Goal: Task Accomplishment & Management: Use online tool/utility

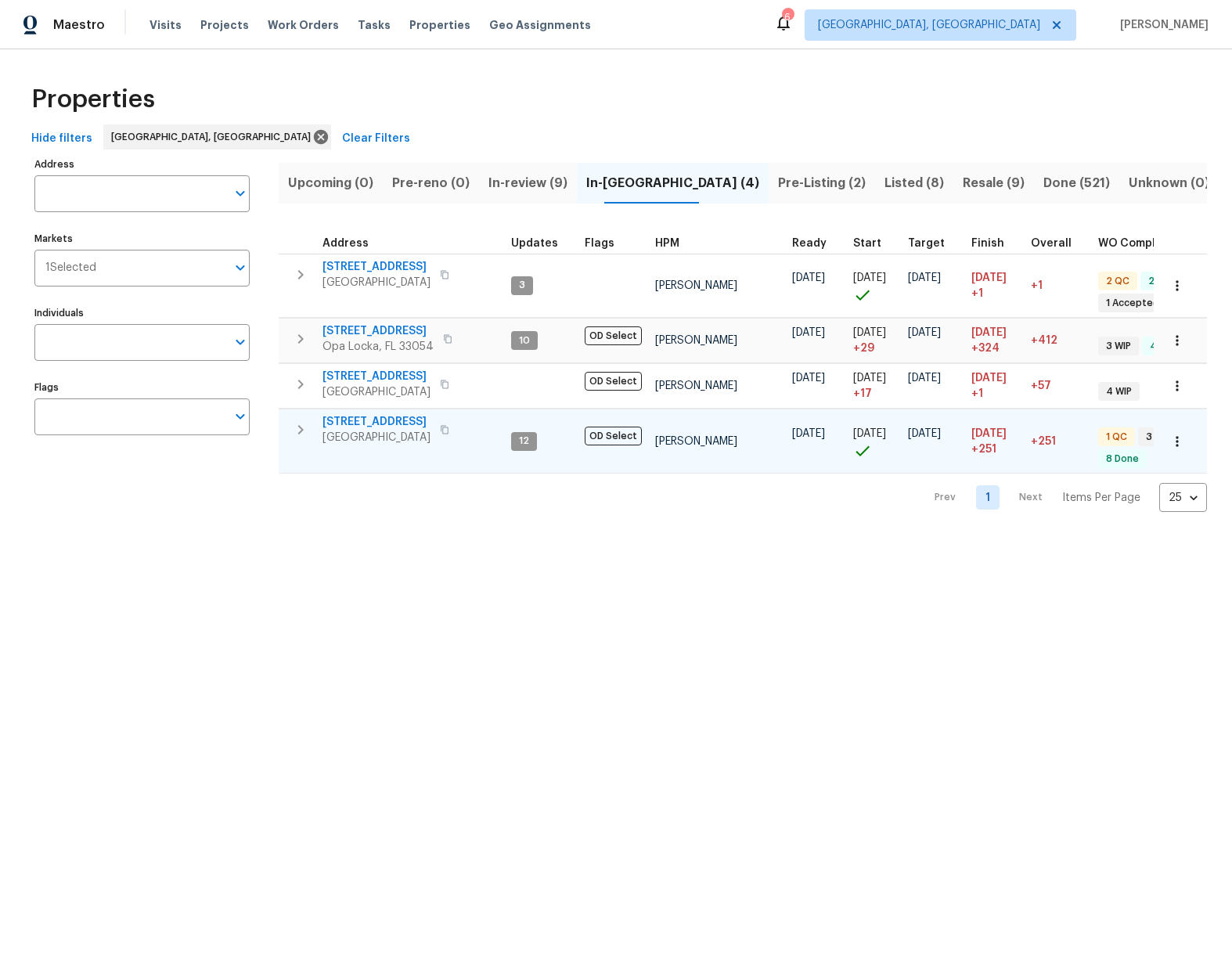
click at [378, 423] on span "20411 NW 4th St" at bounding box center [376, 422] width 108 height 16
click at [367, 418] on span "20411 NW 4th St" at bounding box center [376, 422] width 108 height 16
click at [366, 25] on span "Tasks" at bounding box center [374, 24] width 33 height 11
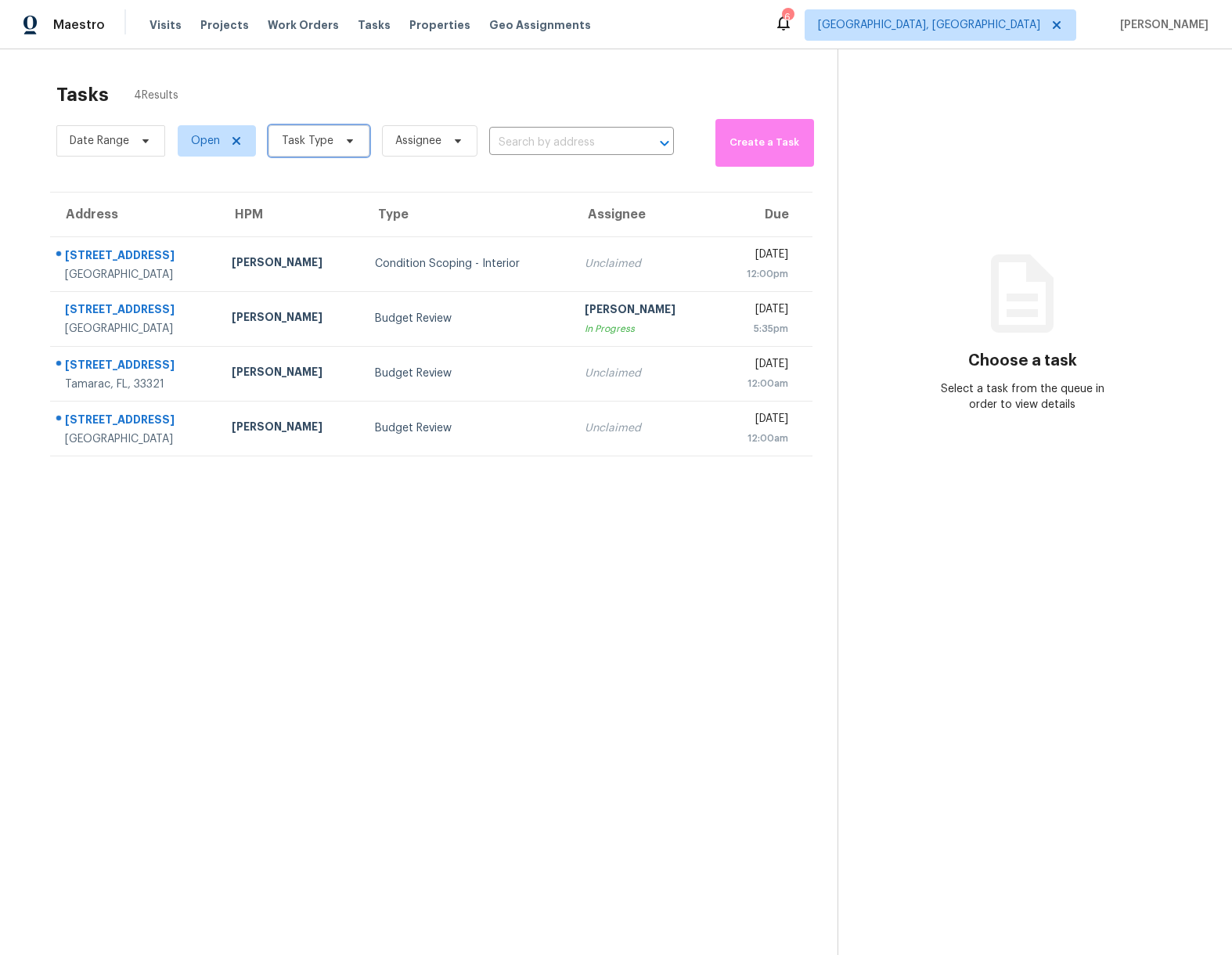
click at [343, 145] on icon at bounding box center [349, 140] width 13 height 13
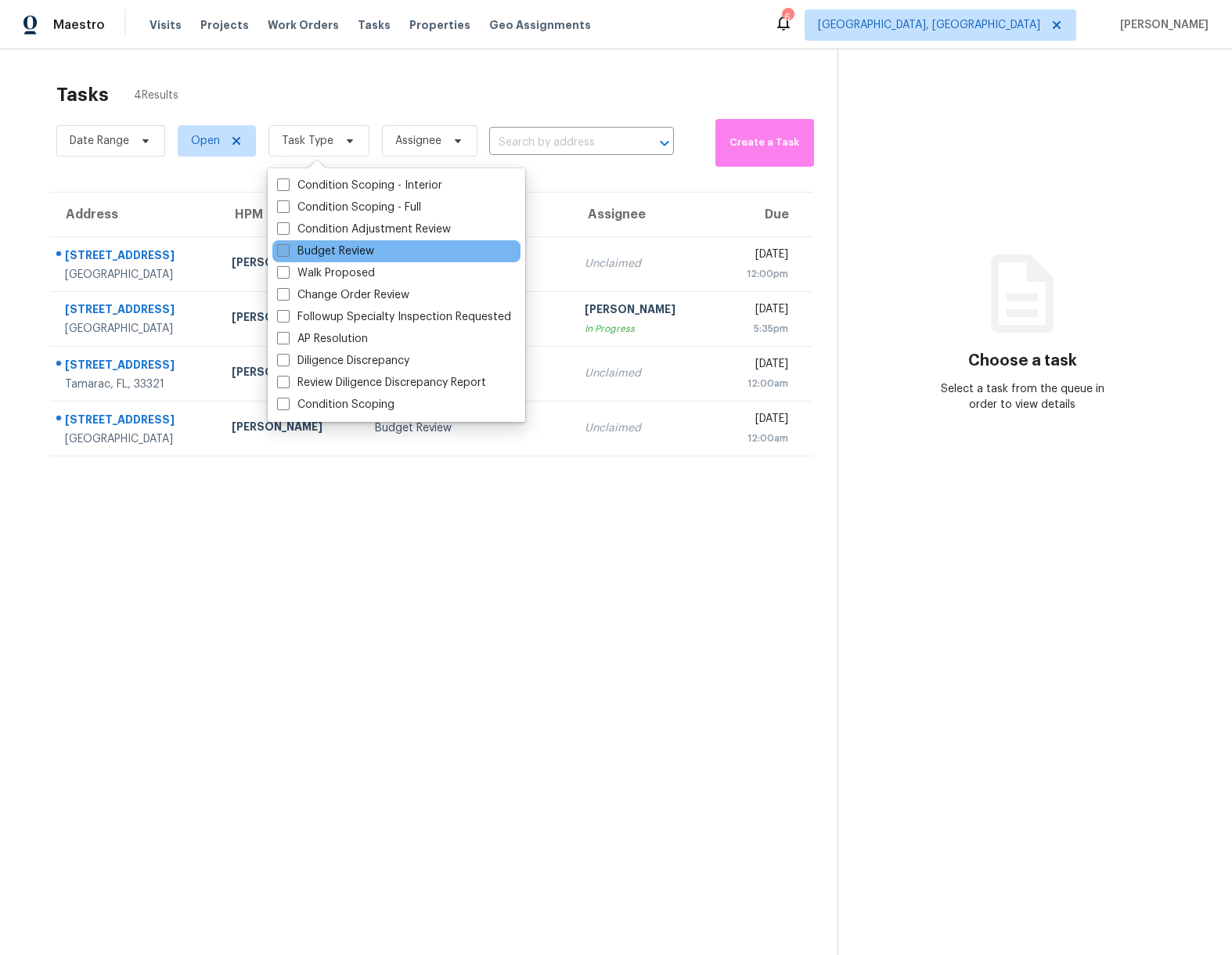
click at [335, 254] on label "Budget Review" at bounding box center [326, 251] width 97 height 16
click at [288, 253] on input "Budget Review" at bounding box center [282, 248] width 10 height 10
checkbox input "true"
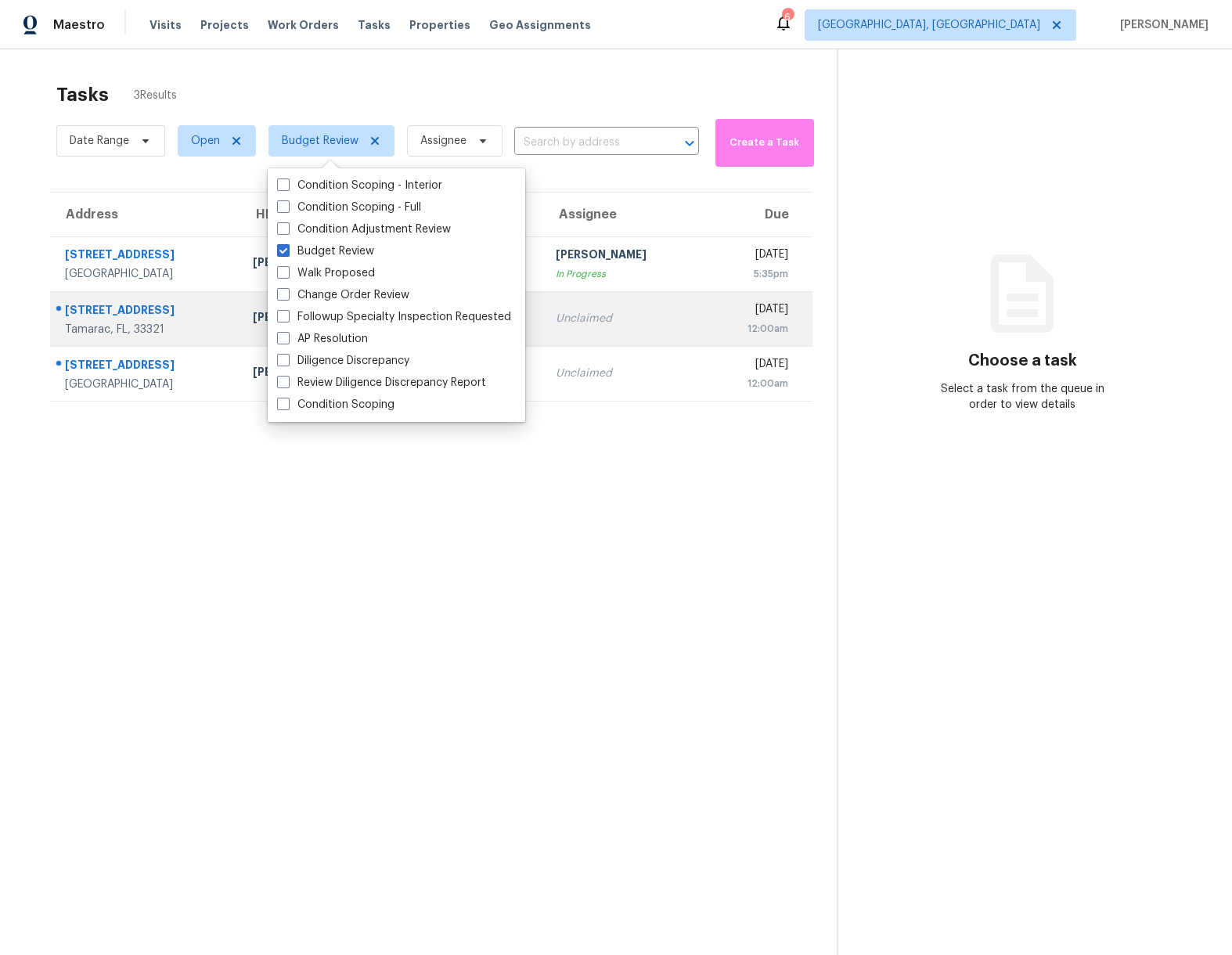
click at [150, 304] on div "8001 NW 68th Ter" at bounding box center [146, 312] width 163 height 19
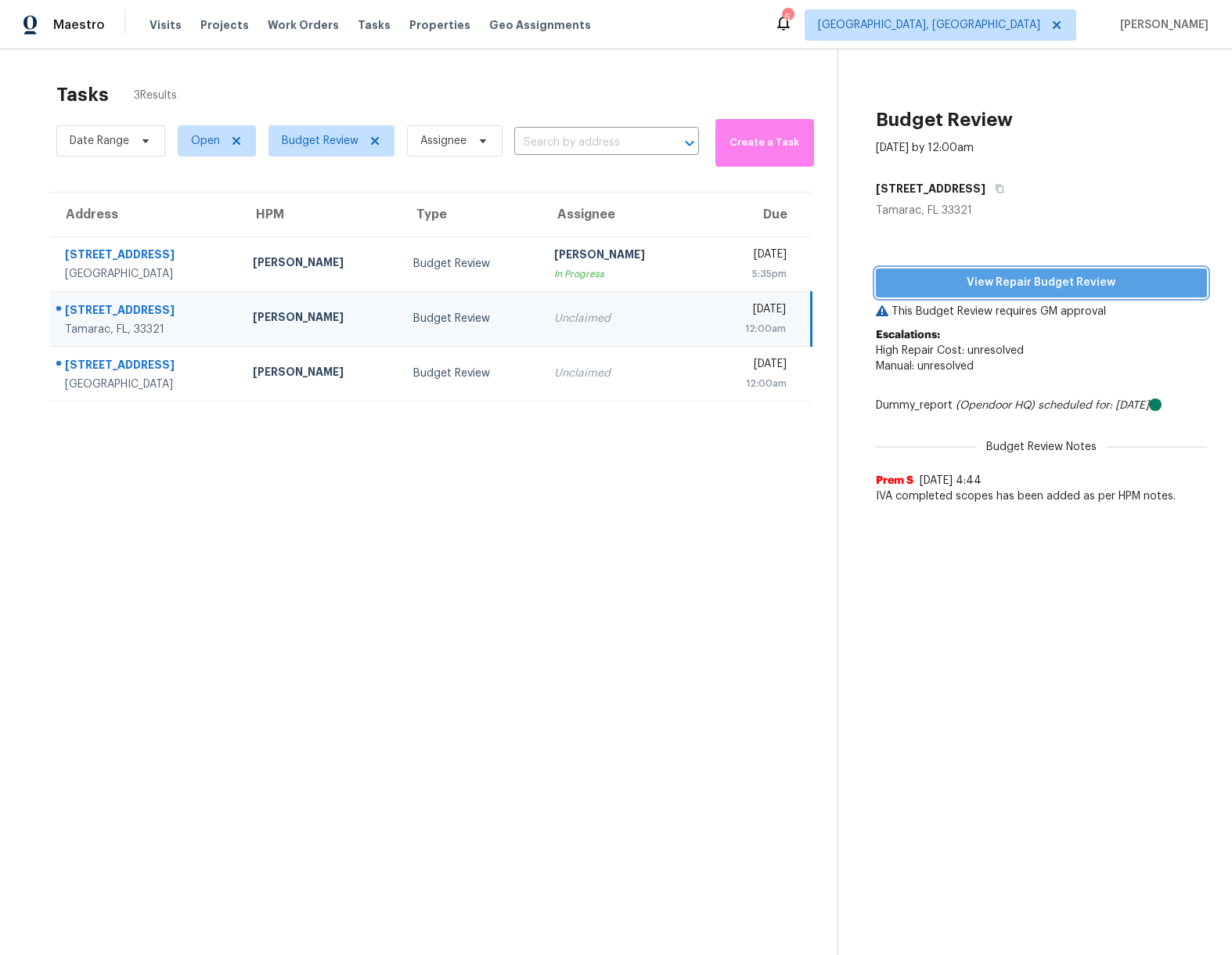
click at [1009, 286] on span "View Repair Budget Review" at bounding box center [1041, 283] width 306 height 19
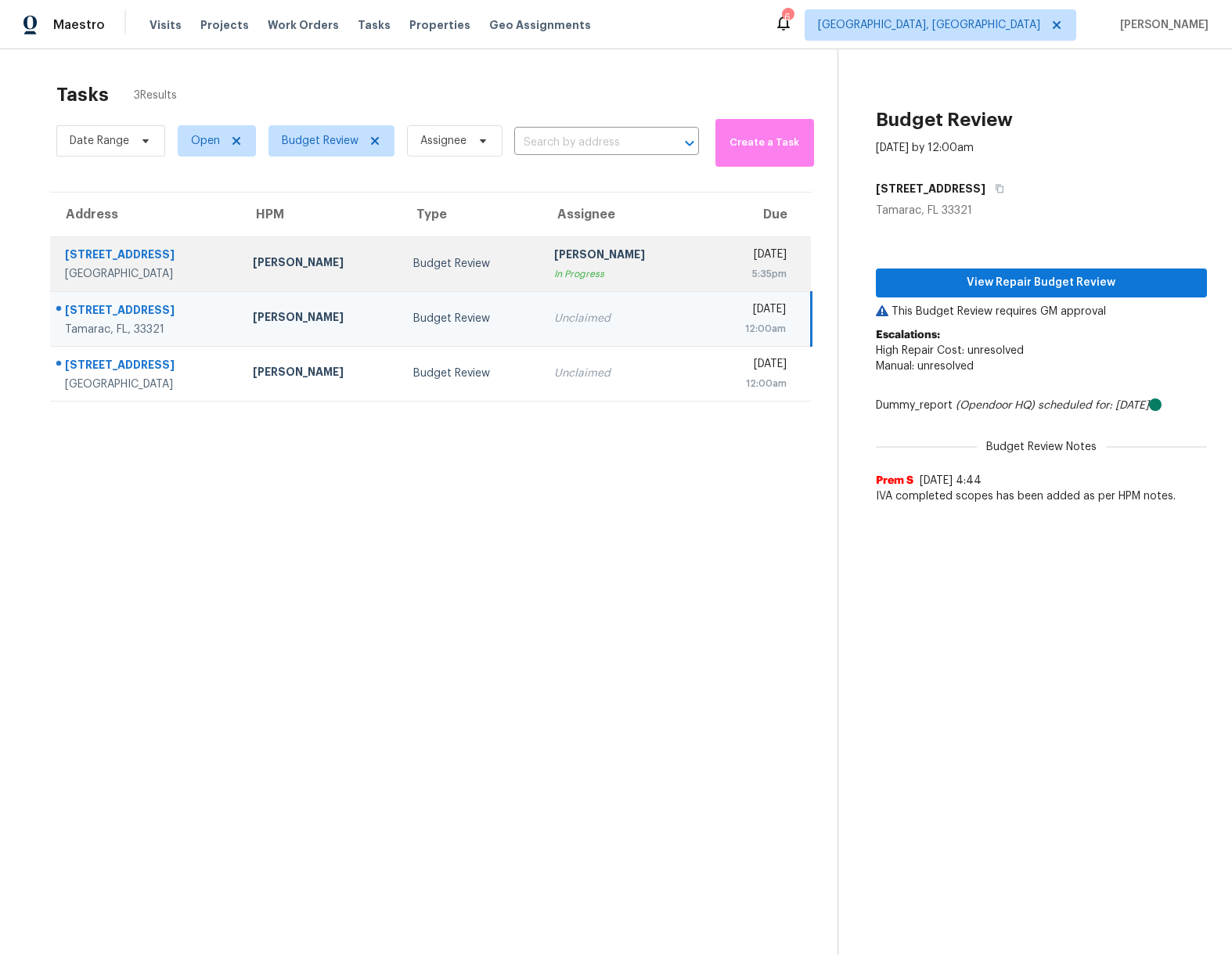
click at [128, 258] on div "2460 NW 67th Ct" at bounding box center [146, 256] width 163 height 19
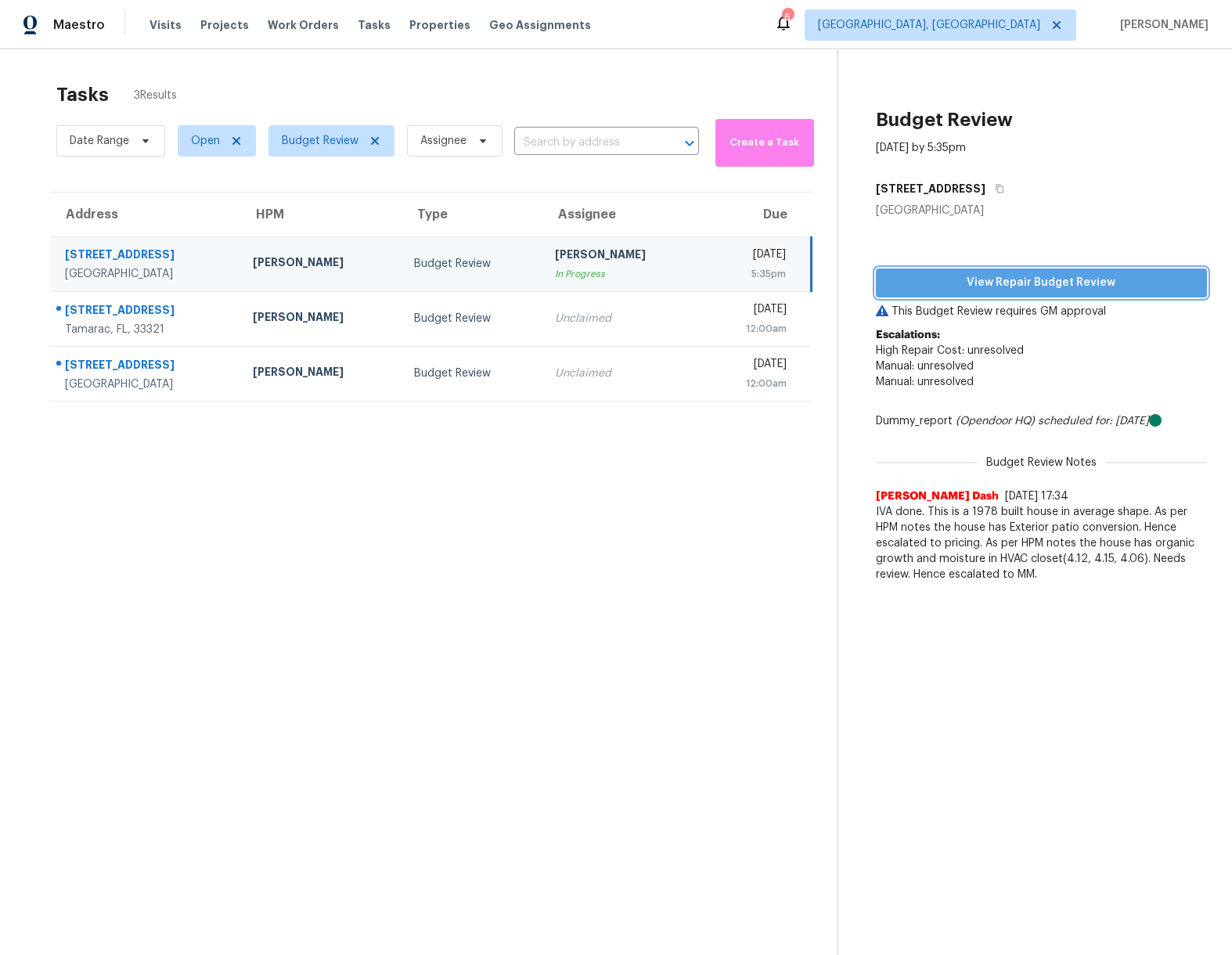
click at [1009, 284] on span "View Repair Budget Review" at bounding box center [1041, 283] width 306 height 19
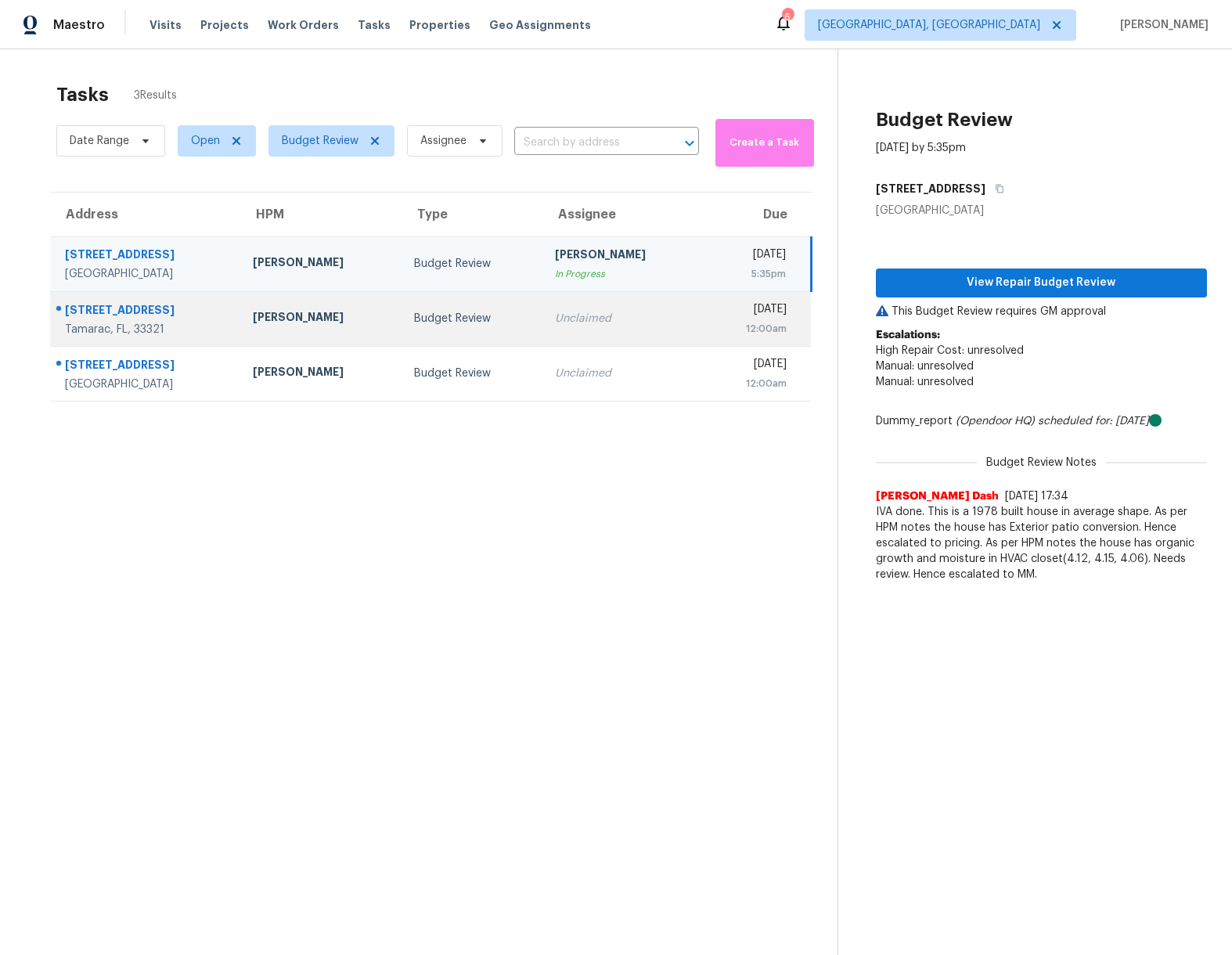
click at [115, 309] on div "8001 NW 68th Ter" at bounding box center [146, 312] width 163 height 19
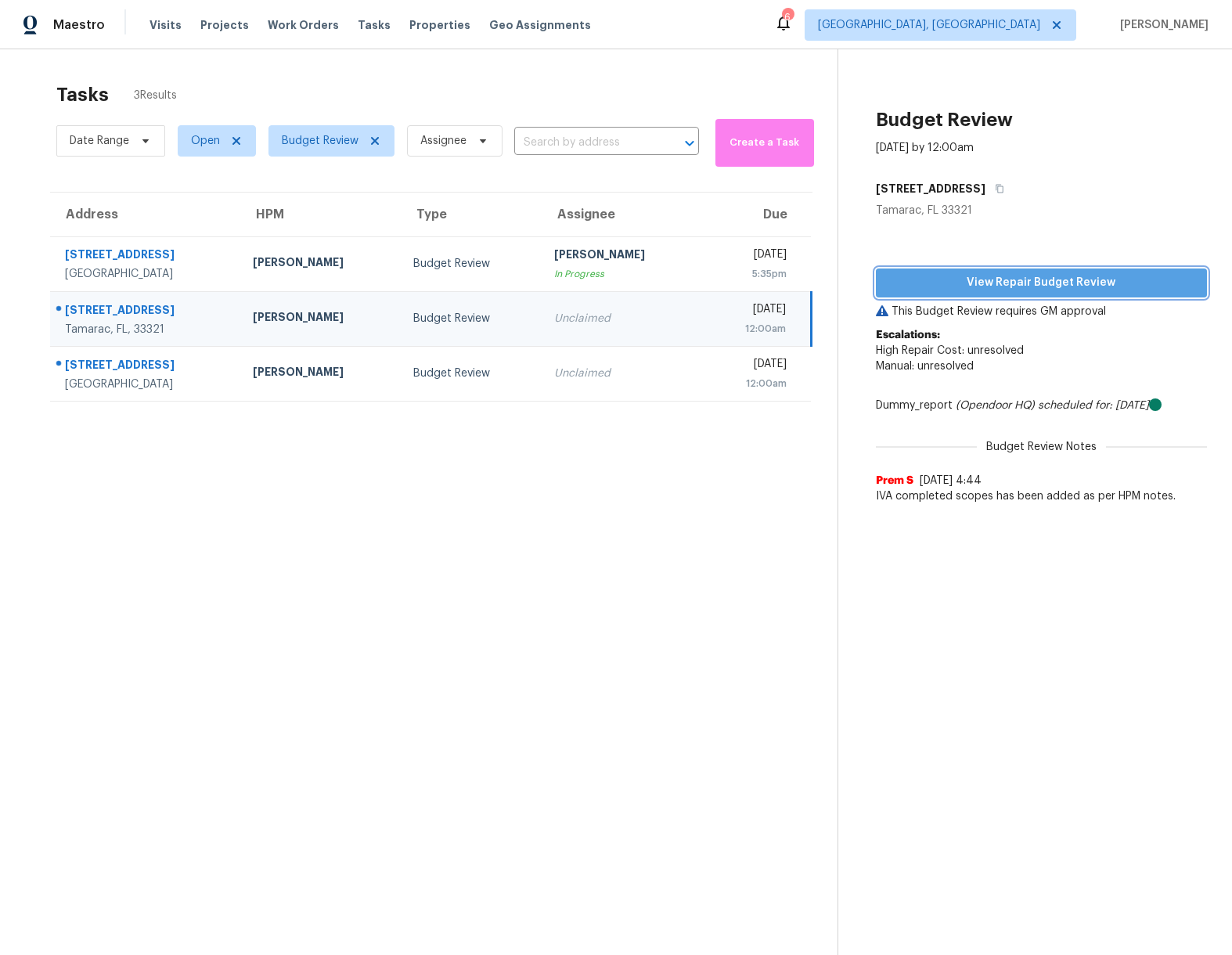
click at [1051, 282] on span "View Repair Budget Review" at bounding box center [1041, 283] width 306 height 19
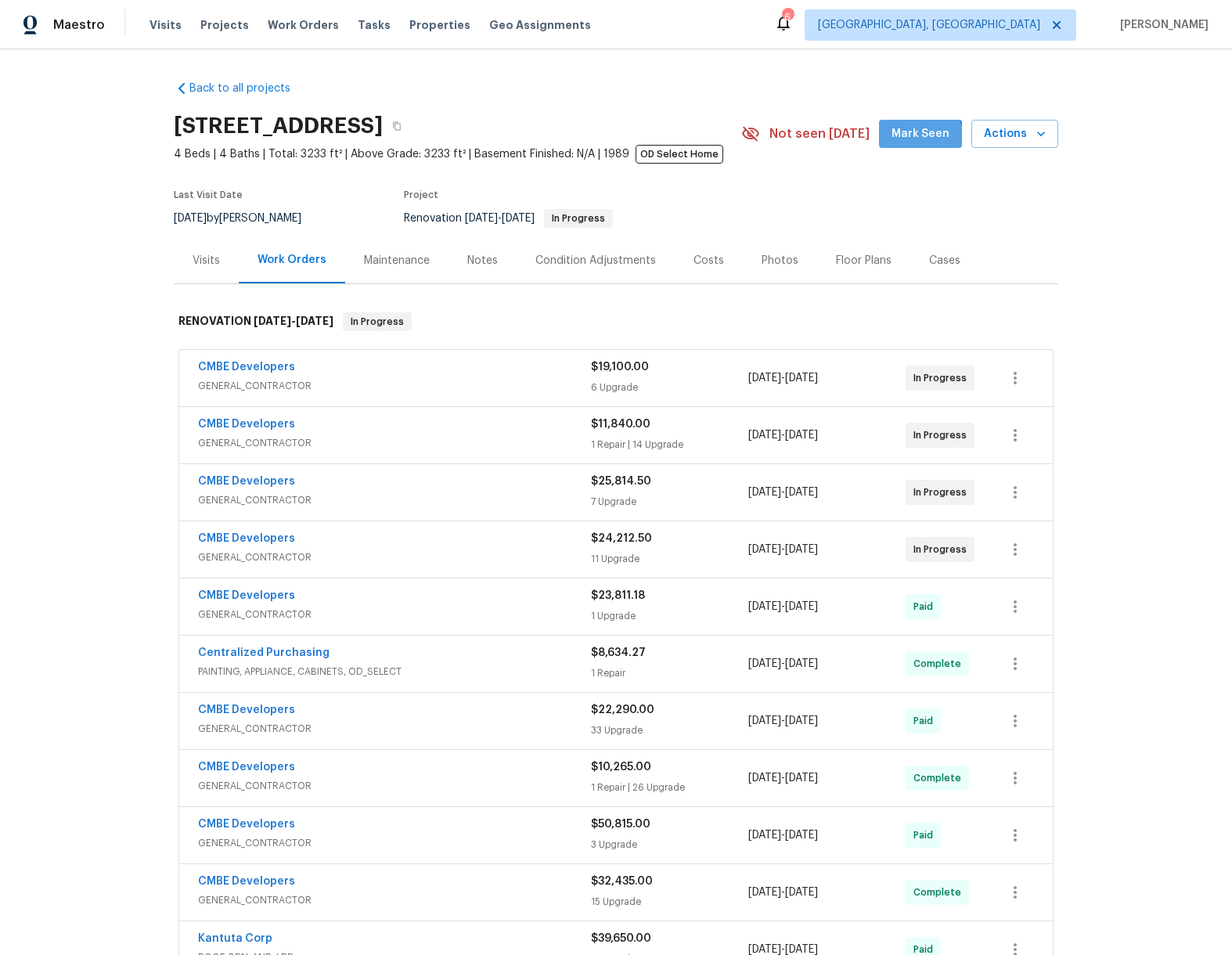
click at [905, 140] on span "Mark Seen" at bounding box center [919, 134] width 58 height 19
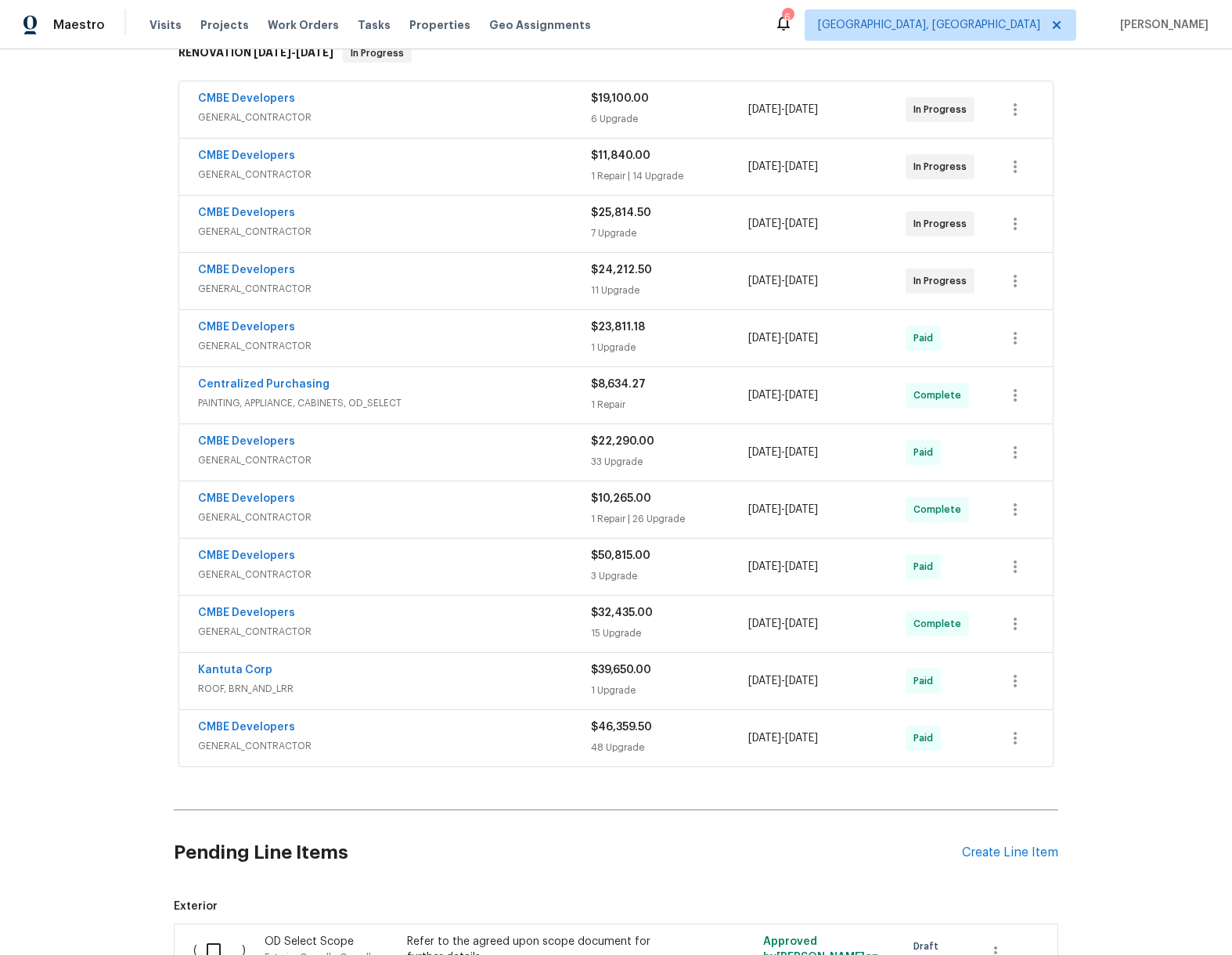
scroll to position [113, 0]
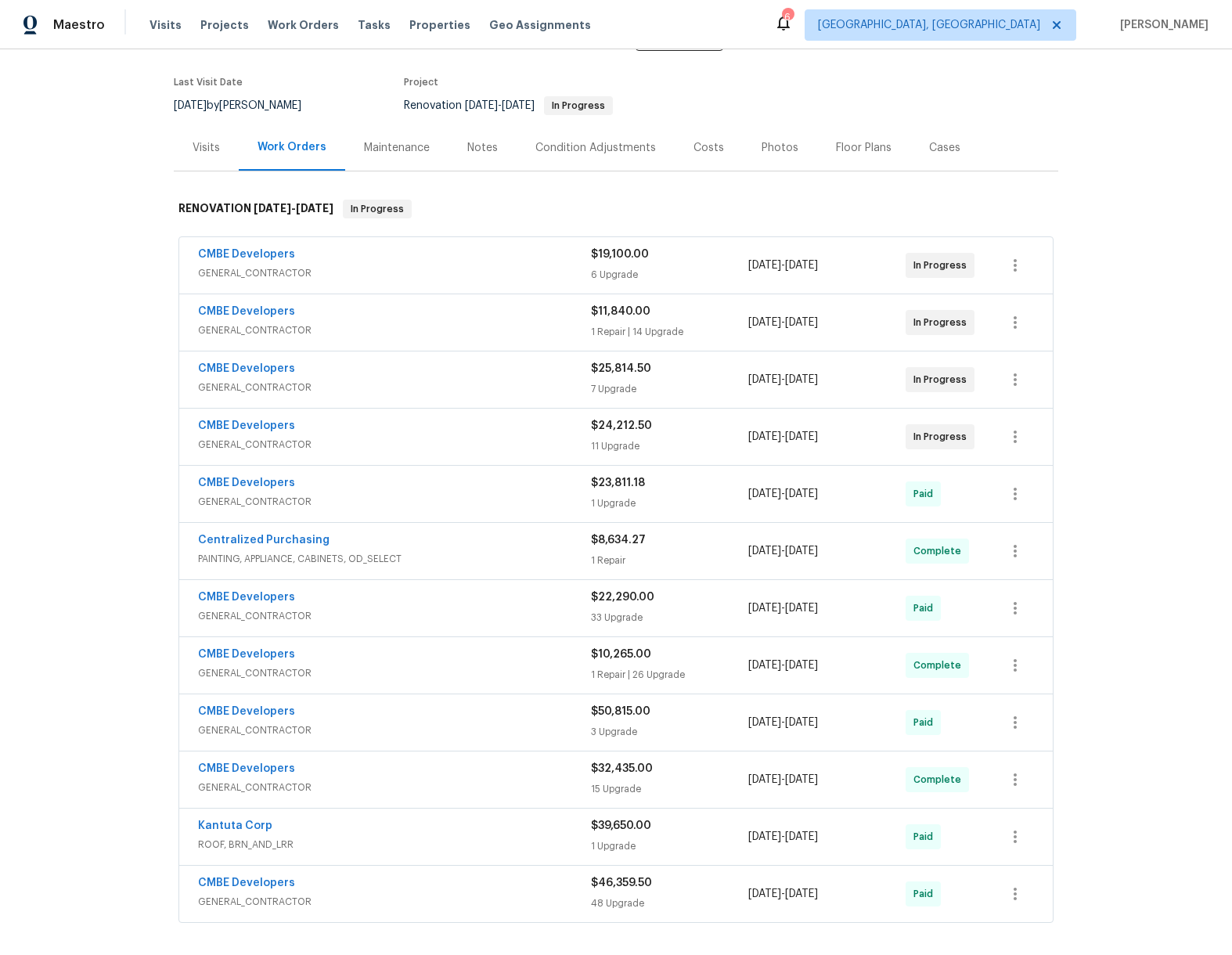
click at [533, 418] on div "CMBE Developers" at bounding box center [394, 427] width 393 height 19
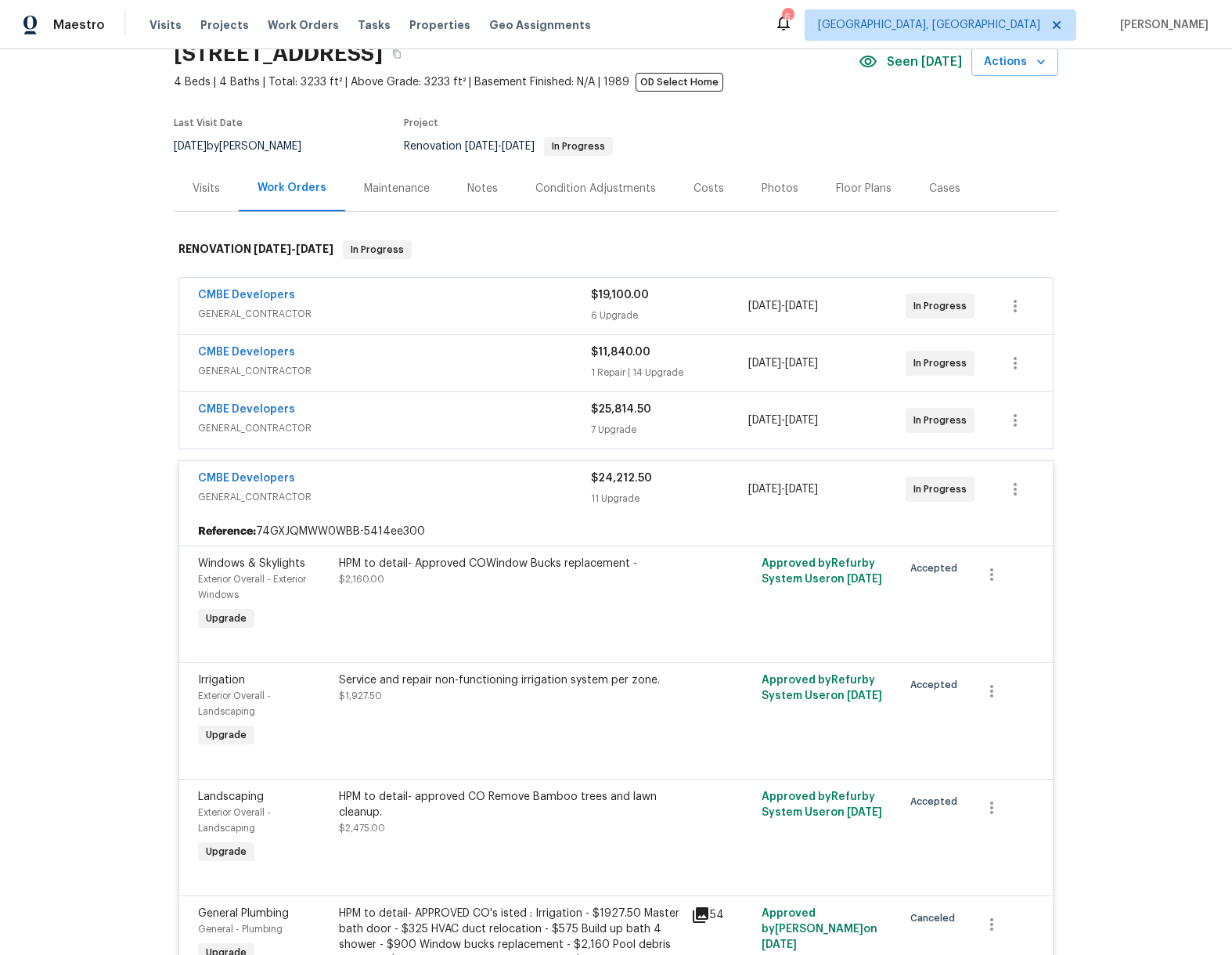
scroll to position [0, 0]
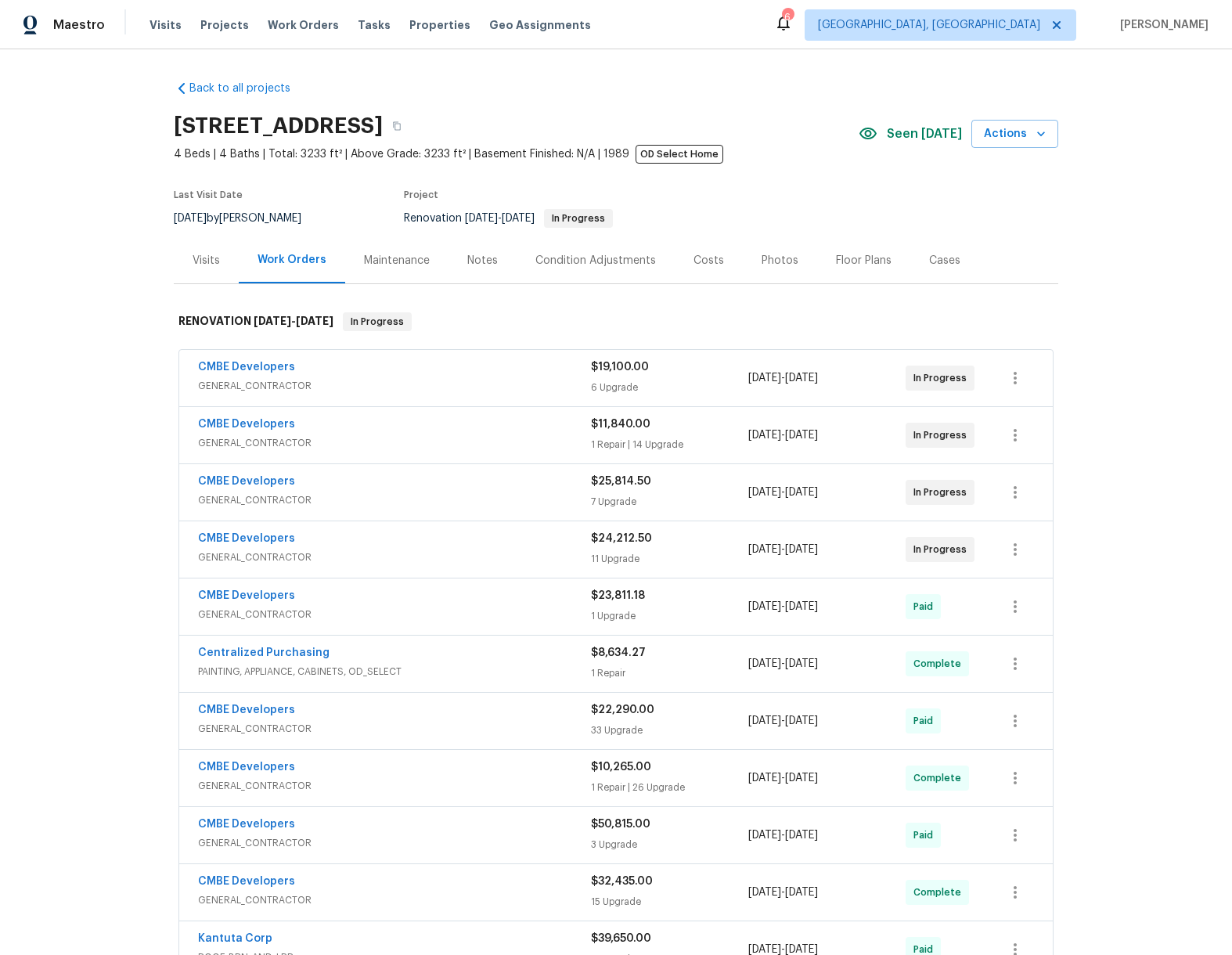
click at [467, 259] on div "Notes" at bounding box center [481, 260] width 30 height 16
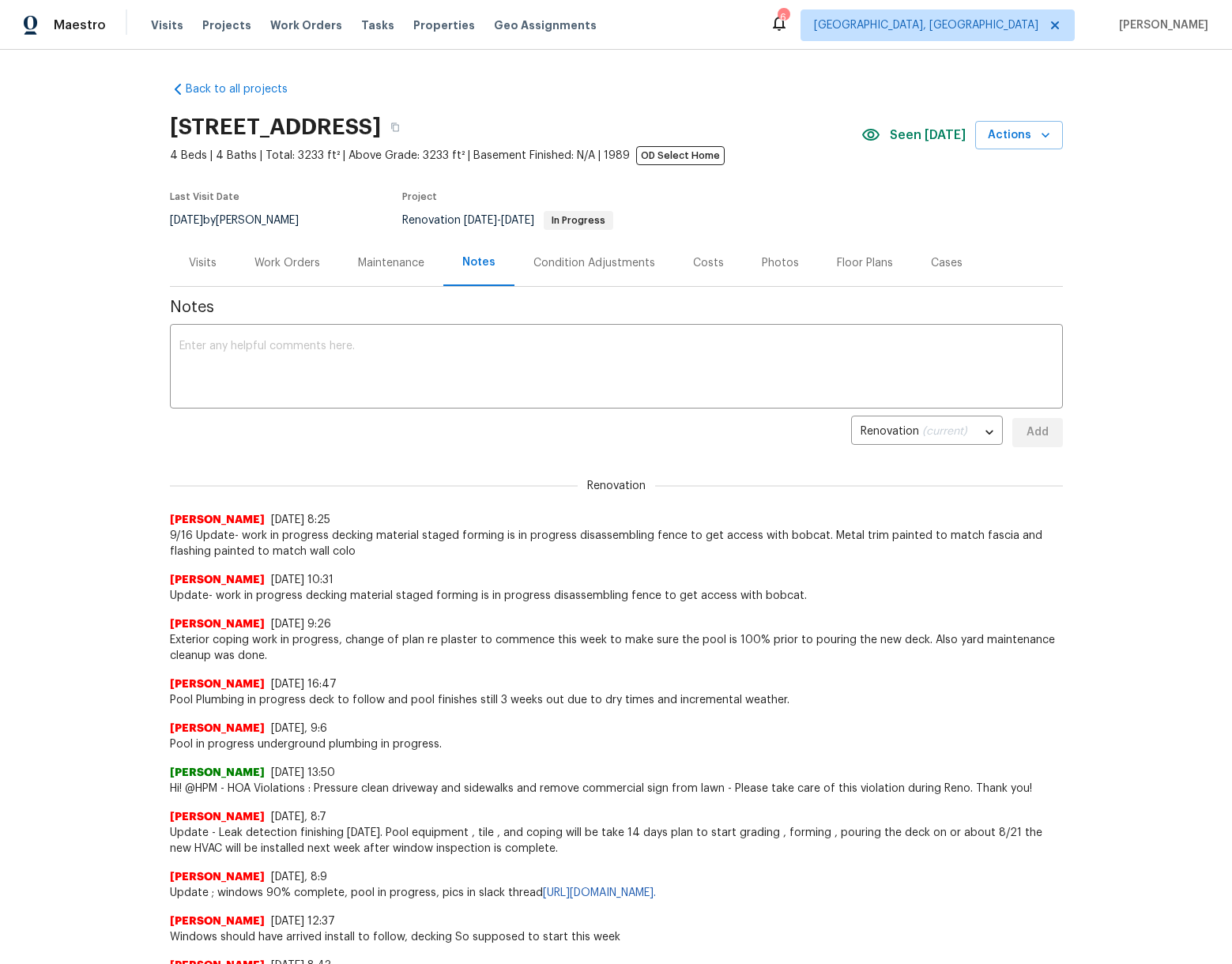
click at [203, 334] on div "x ​" at bounding box center [616, 368] width 893 height 81
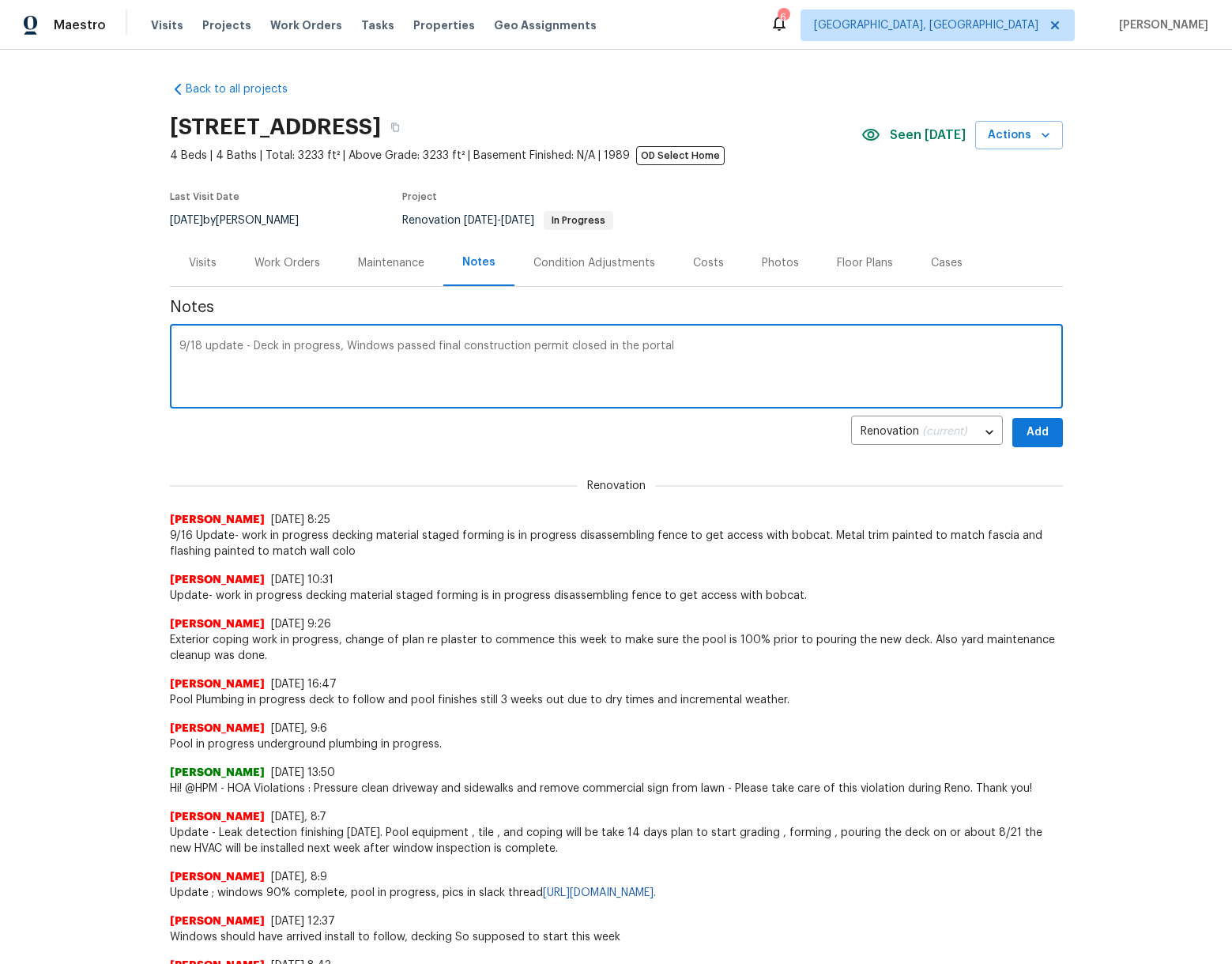
drag, startPoint x: 626, startPoint y: 346, endPoint x: 677, endPoint y: 332, distance: 52.9
click at [626, 346] on textarea "9/18 update - Deck in progress, Windows passed final construction permit closed…" at bounding box center [616, 368] width 874 height 55
type textarea "9/18 update - Deck in progress, Windows passed final construction permit closed…"
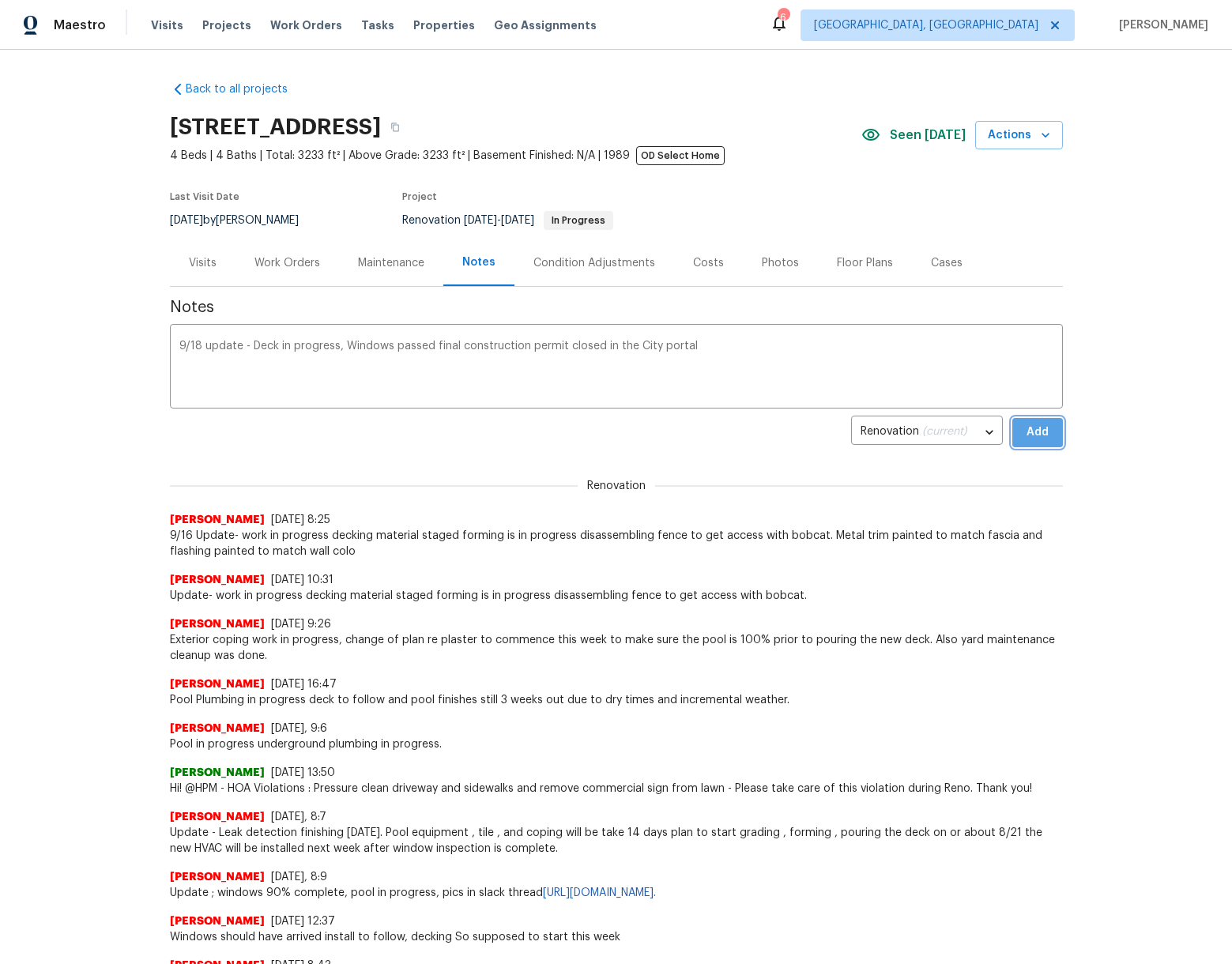
click at [1024, 432] on span "Add" at bounding box center [1037, 433] width 26 height 20
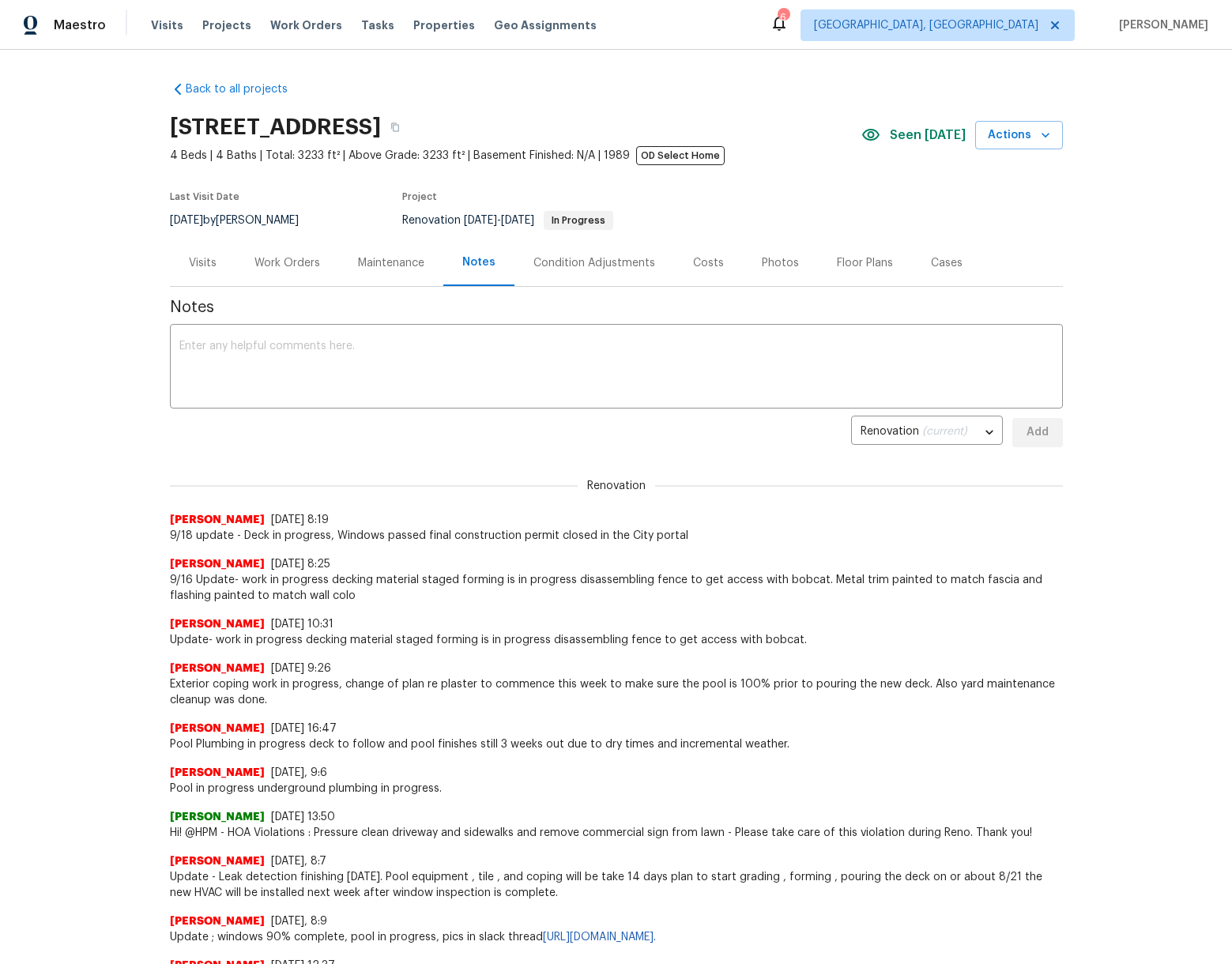
click at [368, 258] on div "Maintenance" at bounding box center [391, 263] width 66 height 16
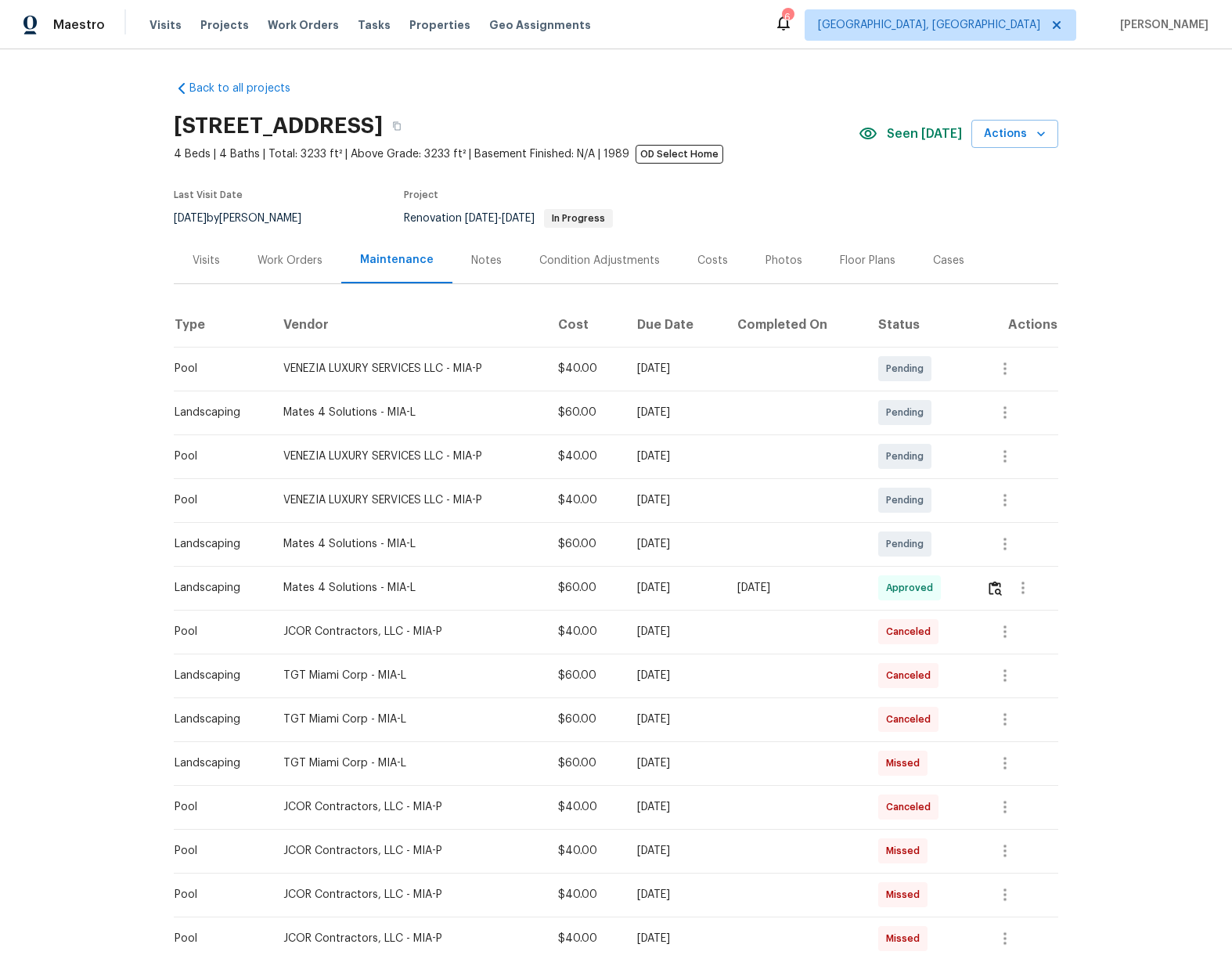
click at [284, 268] on div "Work Orders" at bounding box center [289, 259] width 102 height 46
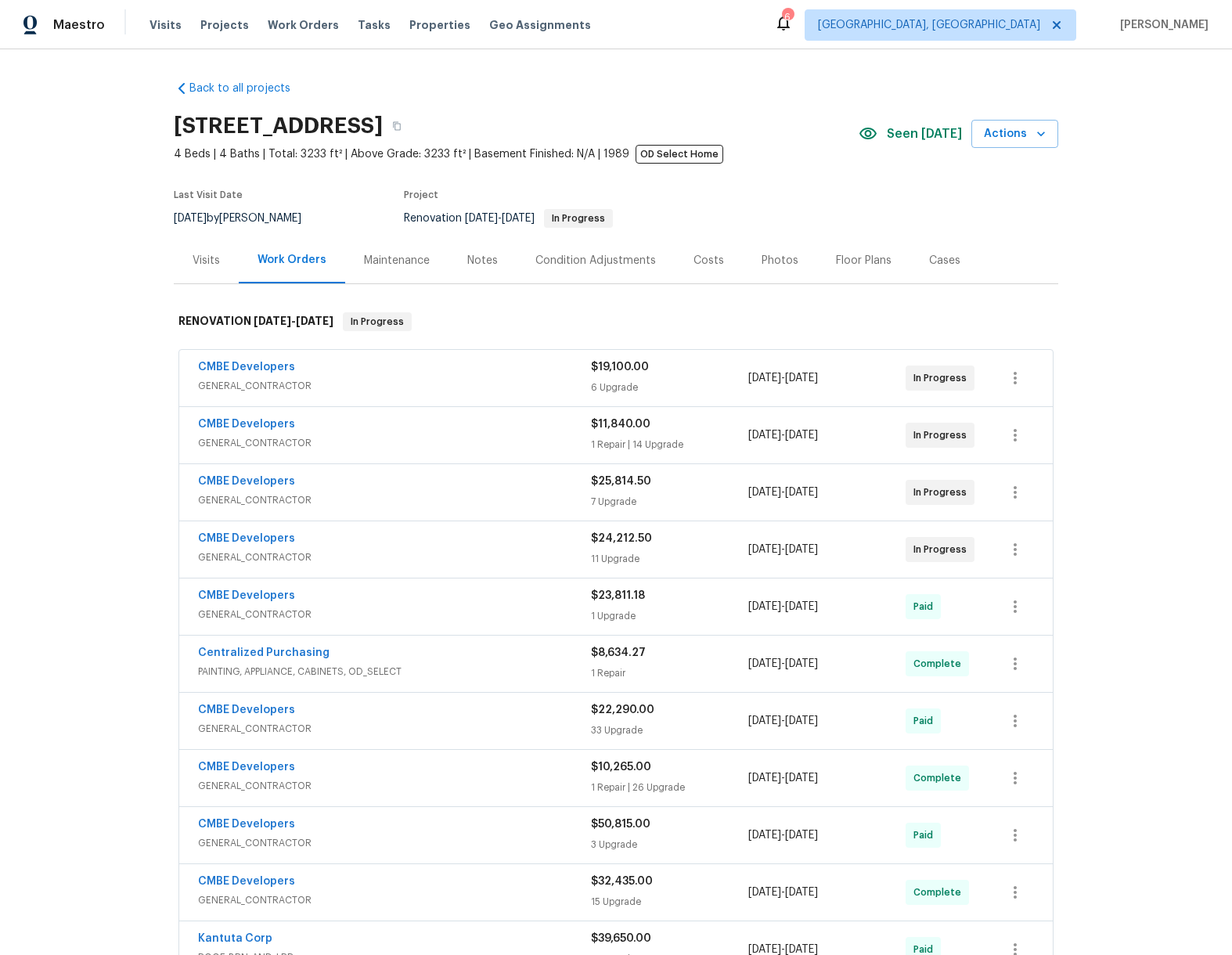
click at [502, 550] on span "GENERAL_CONTRACTOR" at bounding box center [394, 557] width 393 height 16
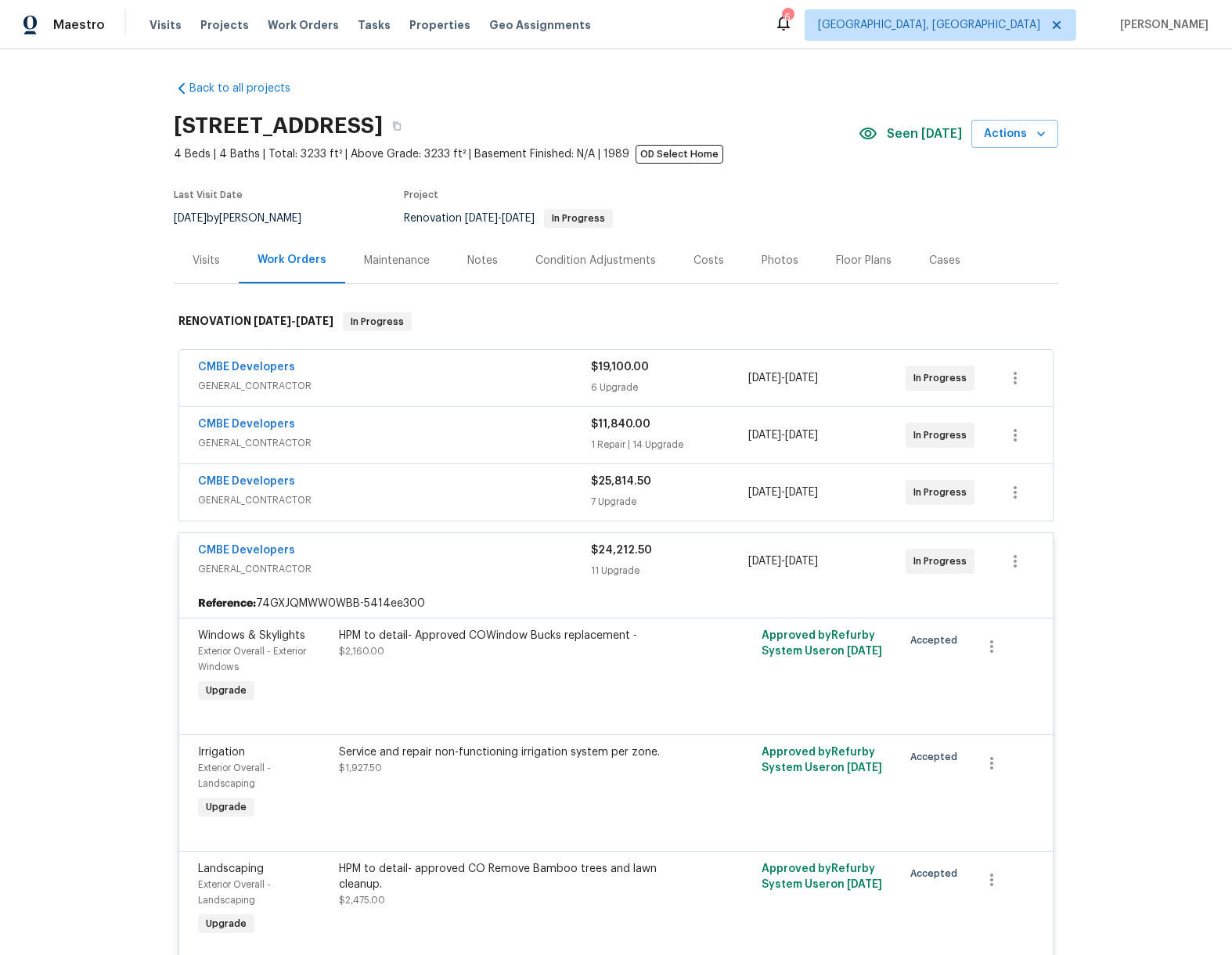
click at [431, 549] on div "CMBE Developers" at bounding box center [394, 551] width 393 height 19
